Goal: Find specific page/section: Find specific page/section

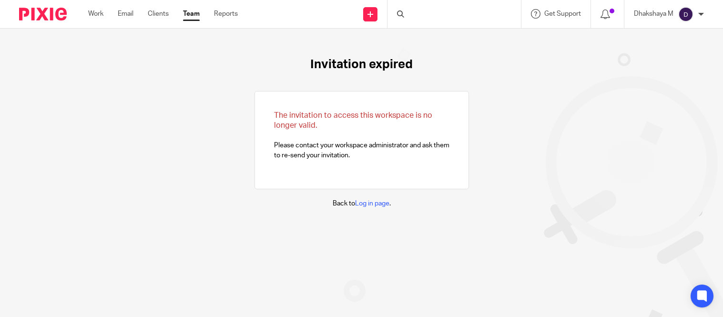
click at [407, 20] on div at bounding box center [453, 14] width 133 height 28
click at [415, 13] on input "Search" at bounding box center [449, 15] width 86 height 9
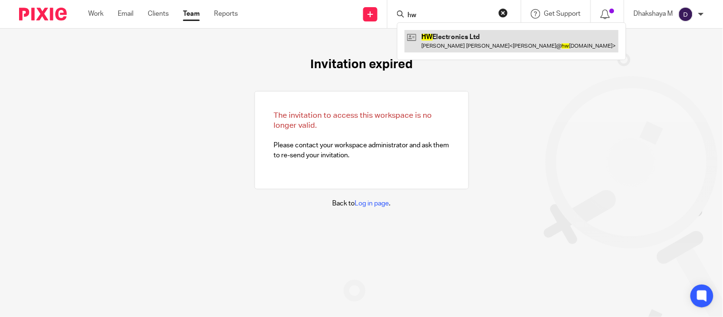
type input "hw"
click at [418, 37] on link at bounding box center [512, 41] width 214 height 22
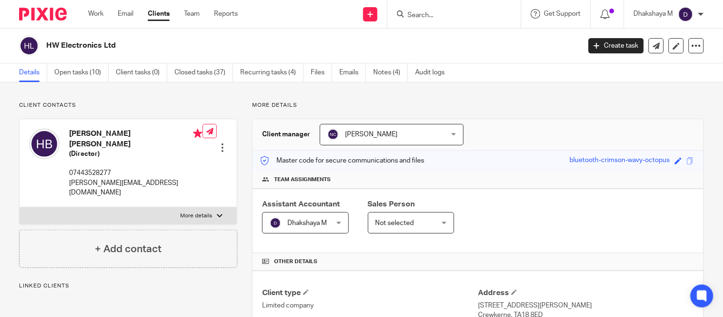
scroll to position [323, 0]
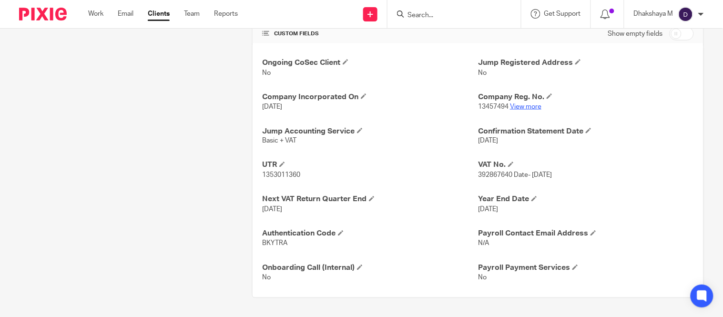
click at [525, 106] on link "View more" at bounding box center [525, 106] width 31 height 7
click at [478, 177] on span "392867640 Date- [DATE]" at bounding box center [515, 175] width 74 height 7
copy span "392867640"
